Goal: Transaction & Acquisition: Purchase product/service

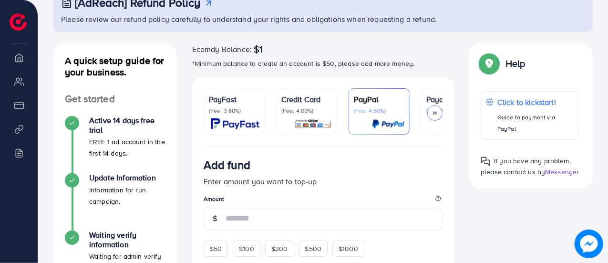
scroll to position [48, 0]
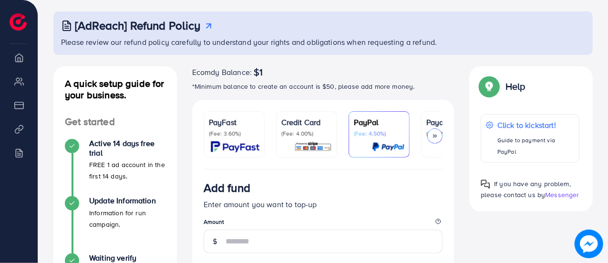
drag, startPoint x: 300, startPoint y: 168, endPoint x: 333, endPoint y: 168, distance: 32.4
click at [333, 168] on ul "PayFast (Fee: 3.60%) Credit Card (Fee: 4.00%) PayPal (Fee: 4.50%) Payoneer (Fee…" at bounding box center [323, 140] width 239 height 58
drag, startPoint x: 329, startPoint y: 168, endPoint x: 355, endPoint y: 169, distance: 25.8
click at [355, 169] on ul "PayFast (Fee: 3.60%) Credit Card (Fee: 4.00%) PayPal (Fee: 4.50%) Payoneer (Fee…" at bounding box center [323, 140] width 239 height 58
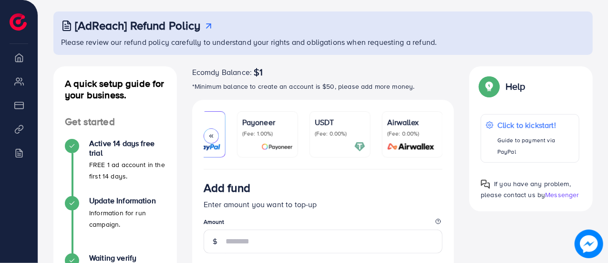
click at [332, 130] on p "(Fee: 0.00%)" at bounding box center [340, 134] width 51 height 8
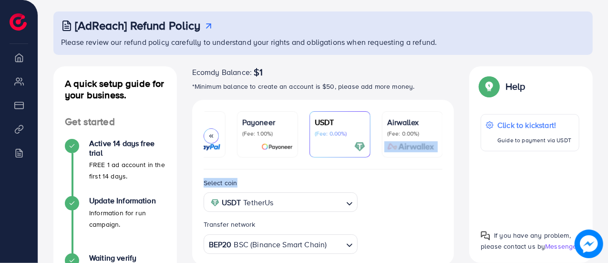
drag, startPoint x: 383, startPoint y: 168, endPoint x: 300, endPoint y: 175, distance: 84.2
click at [259, 173] on div "Select coin USDT TetherUs Loading... Transfer network BEP20 BSC (Binance Smart …" at bounding box center [323, 217] width 262 height 96
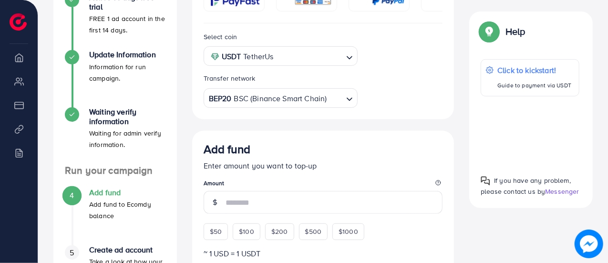
scroll to position [238, 0]
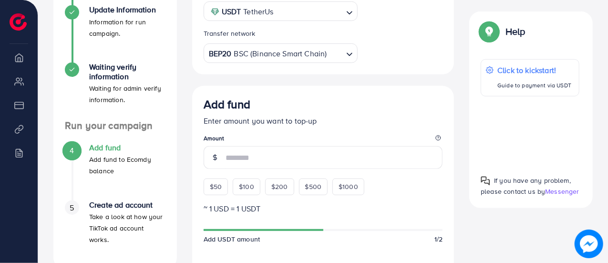
click at [69, 208] on div "5" at bounding box center [72, 207] width 14 height 14
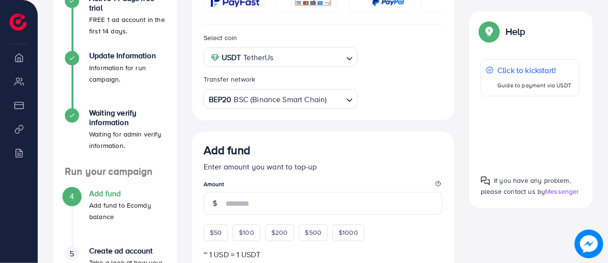
scroll to position [95, 0]
